Goal: Task Accomplishment & Management: Use online tool/utility

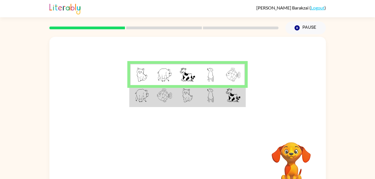
click at [162, 91] on img at bounding box center [164, 96] width 15 height 14
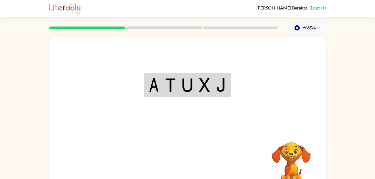
click at [183, 171] on div "Your browser must support playing .mp4 files to use Literably. Please try using…" at bounding box center [187, 117] width 277 height 160
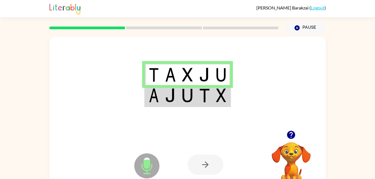
click at [148, 164] on icon "Microphone The Microphone is here when it is your turn to talk" at bounding box center [175, 173] width 84 height 42
drag, startPoint x: 204, startPoint y: 168, endPoint x: 197, endPoint y: 166, distance: 6.9
click at [197, 166] on div at bounding box center [206, 165] width 36 height 20
click at [149, 166] on icon "Microphone The Microphone is here when it is your turn to talk" at bounding box center [175, 173] width 84 height 42
click at [290, 137] on icon "button" at bounding box center [291, 135] width 8 height 8
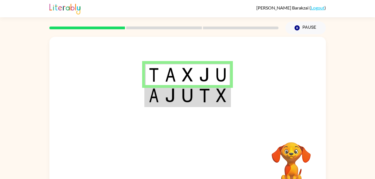
click at [290, 137] on video "Your browser must support playing .mp4 files to use Literably. Please try using…" at bounding box center [291, 162] width 56 height 56
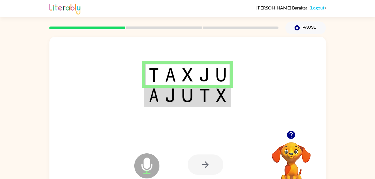
click at [291, 134] on icon "button" at bounding box center [291, 135] width 8 height 8
click at [290, 134] on icon "button" at bounding box center [291, 135] width 10 height 10
click at [46, 8] on div "[PERSON_NAME] ( Logout )" at bounding box center [187, 8] width 375 height 17
click at [293, 139] on icon "button" at bounding box center [291, 135] width 8 height 8
click at [207, 81] on img at bounding box center [204, 75] width 11 height 14
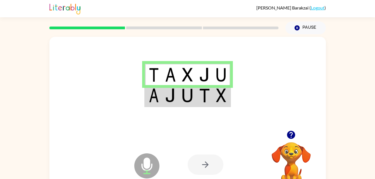
click at [289, 134] on icon "button" at bounding box center [291, 135] width 8 height 8
click at [202, 61] on div at bounding box center [187, 84] width 277 height 94
click at [201, 63] on div at bounding box center [187, 84] width 277 height 94
click at [183, 89] on img at bounding box center [187, 96] width 11 height 14
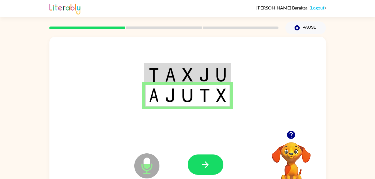
click at [186, 81] on img at bounding box center [187, 75] width 11 height 14
click at [204, 164] on icon "button" at bounding box center [206, 165] width 10 height 10
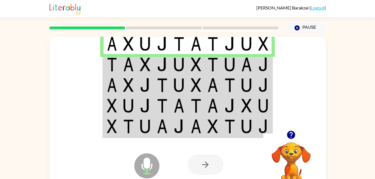
click at [187, 43] on td at bounding box center [179, 44] width 17 height 22
click at [173, 35] on div at bounding box center [164, 28] width 236 height 20
click at [172, 36] on div at bounding box center [164, 28] width 236 height 20
click at [291, 135] on icon "button" at bounding box center [291, 135] width 8 height 8
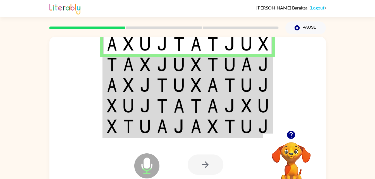
click at [215, 64] on img at bounding box center [213, 65] width 11 height 14
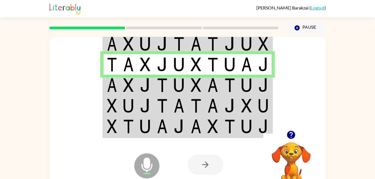
click at [157, 84] on img at bounding box center [162, 85] width 11 height 14
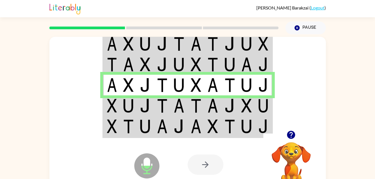
click at [186, 111] on td at bounding box center [179, 106] width 17 height 21
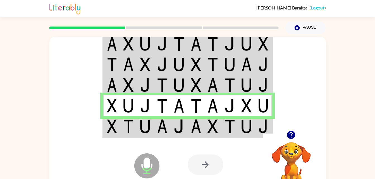
click at [119, 130] on td at bounding box center [111, 127] width 17 height 22
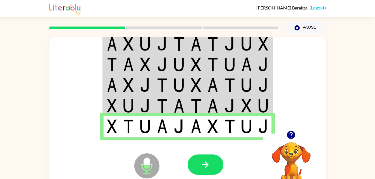
click at [231, 133] on img at bounding box center [230, 127] width 11 height 14
click at [206, 166] on icon "button" at bounding box center [205, 165] width 6 height 6
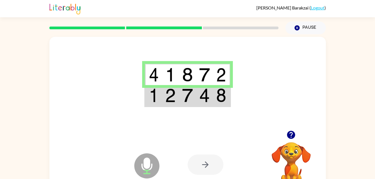
click at [190, 103] on img at bounding box center [187, 96] width 11 height 14
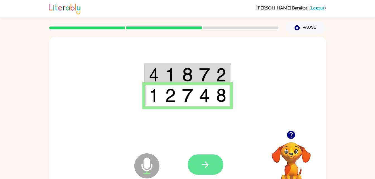
click at [209, 163] on icon "button" at bounding box center [206, 165] width 10 height 10
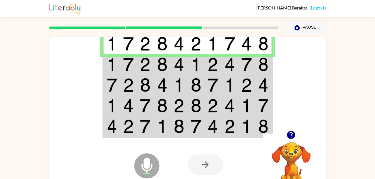
click at [137, 66] on td at bounding box center [128, 64] width 17 height 21
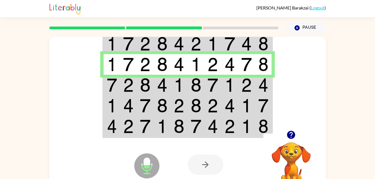
click at [131, 86] on img at bounding box center [128, 85] width 11 height 14
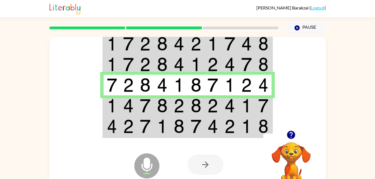
click at [110, 104] on img at bounding box center [112, 106] width 10 height 14
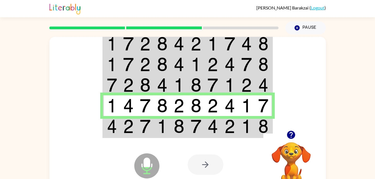
click at [106, 130] on td at bounding box center [111, 127] width 17 height 22
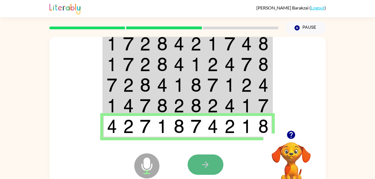
click at [202, 155] on button "button" at bounding box center [206, 165] width 36 height 20
